Goal: Book appointment/travel/reservation

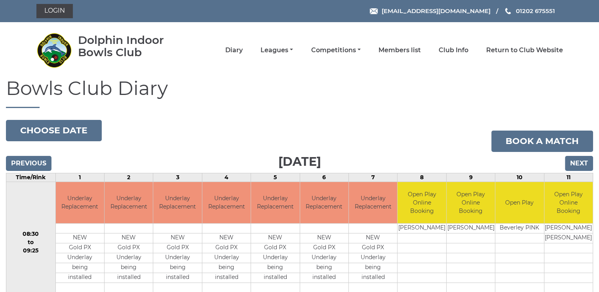
scroll to position [68, 0]
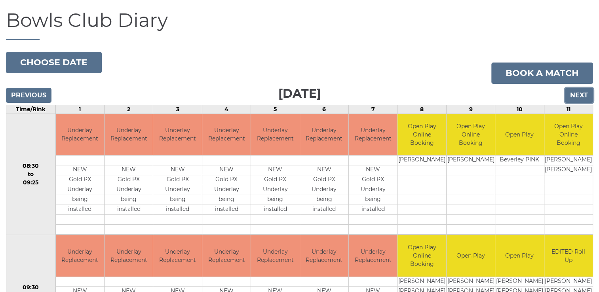
click at [580, 94] on input "Next" at bounding box center [579, 95] width 28 height 15
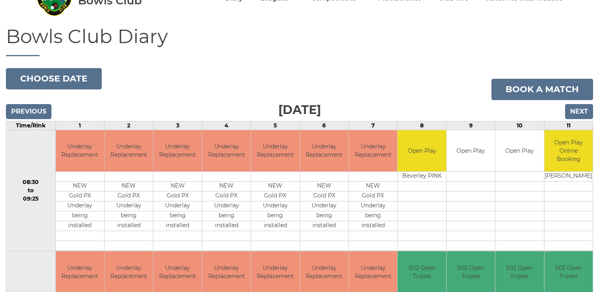
scroll to position [53, 0]
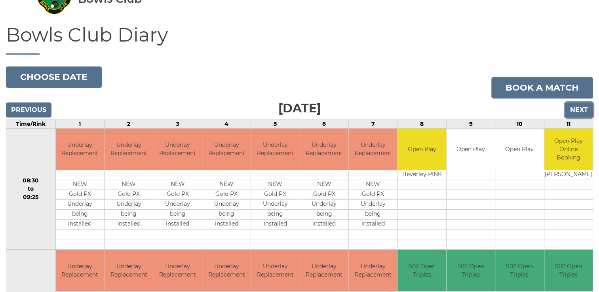
click at [580, 112] on input "Next" at bounding box center [579, 110] width 28 height 15
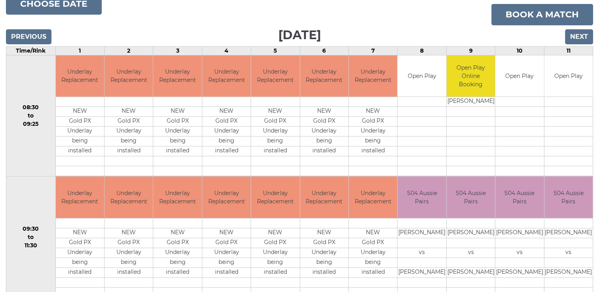
scroll to position [126, 0]
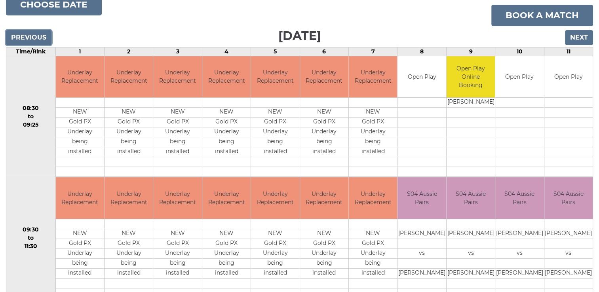
click at [27, 37] on input "Previous" at bounding box center [29, 37] width 46 height 15
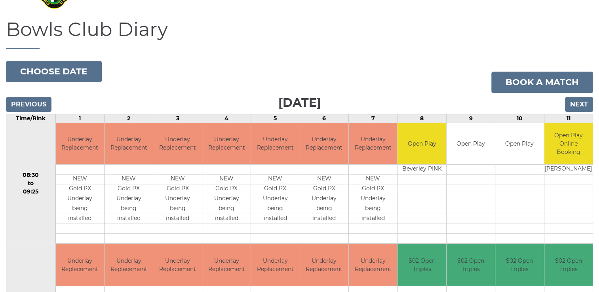
scroll to position [58, 0]
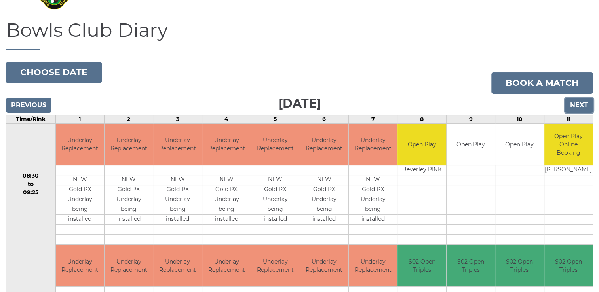
click at [577, 107] on input "Next" at bounding box center [579, 105] width 28 height 15
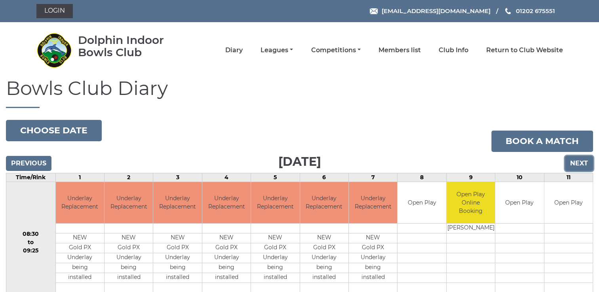
click at [585, 162] on input "Next" at bounding box center [579, 163] width 28 height 15
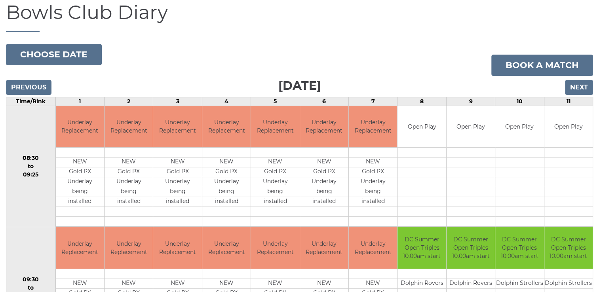
scroll to position [75, 0]
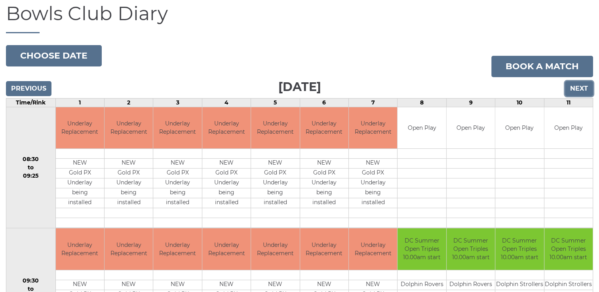
click at [582, 90] on input "Next" at bounding box center [579, 88] width 28 height 15
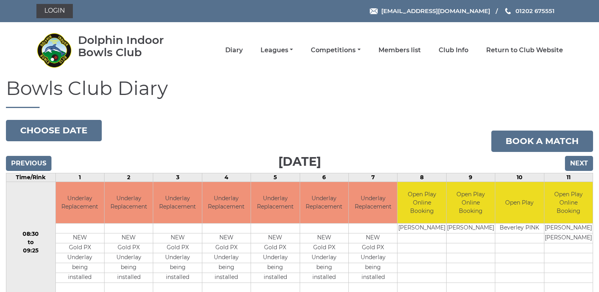
scroll to position [68, 0]
